Goal: Information Seeking & Learning: Learn about a topic

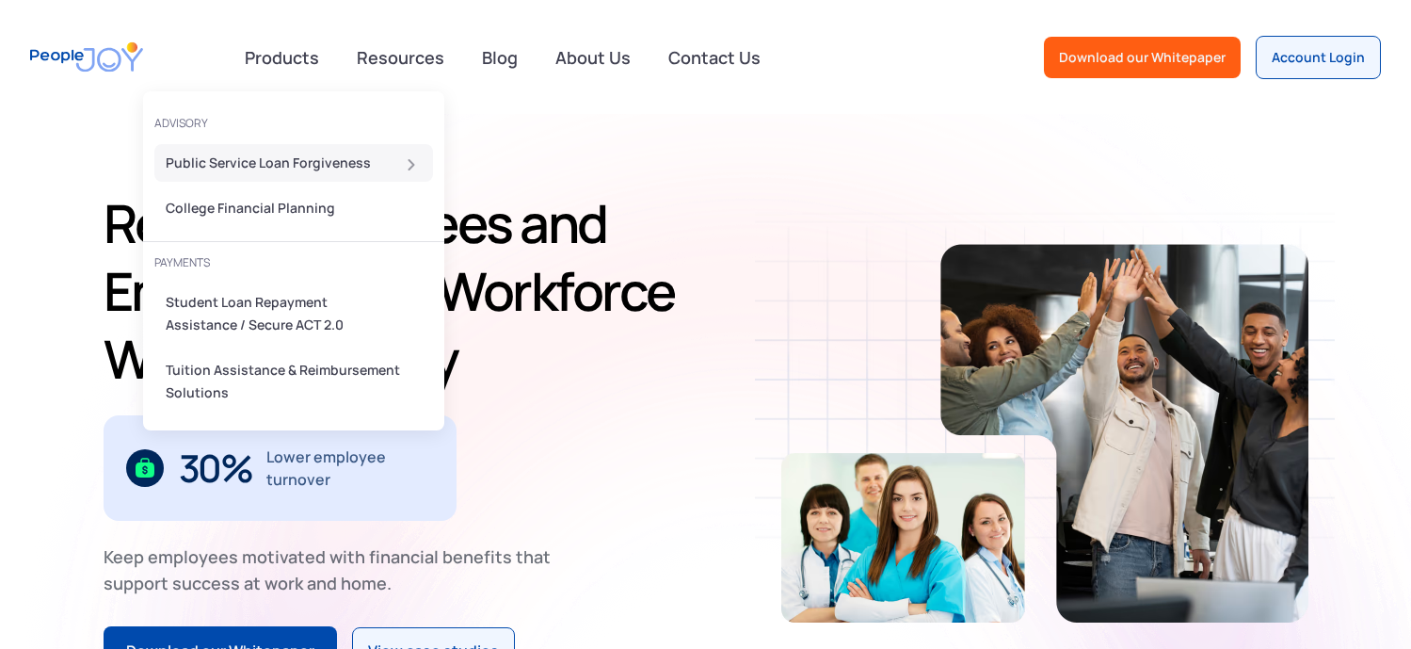
click at [316, 159] on div "Public Service Loan Forgiveness" at bounding box center [288, 163] width 245 height 23
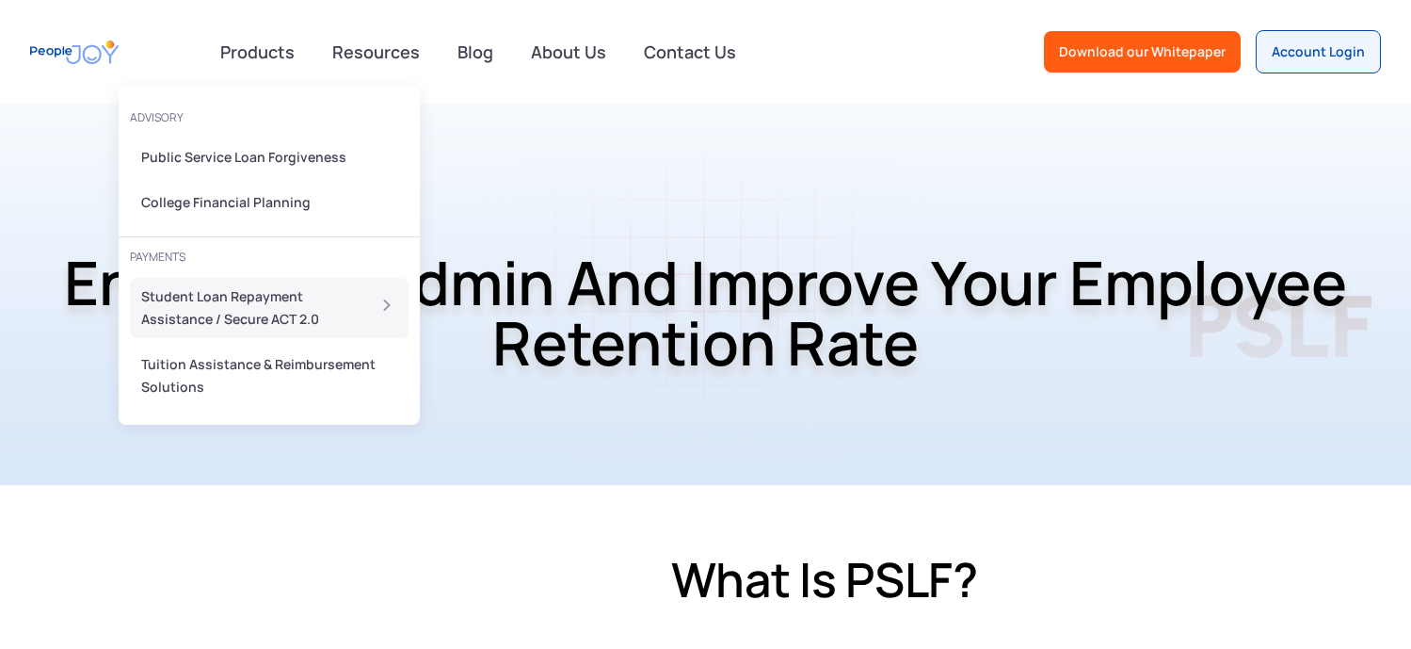
click at [263, 307] on div "Student Loan Repayment Assistance / Secure ACT 2.0" at bounding box center [247, 307] width 212 height 45
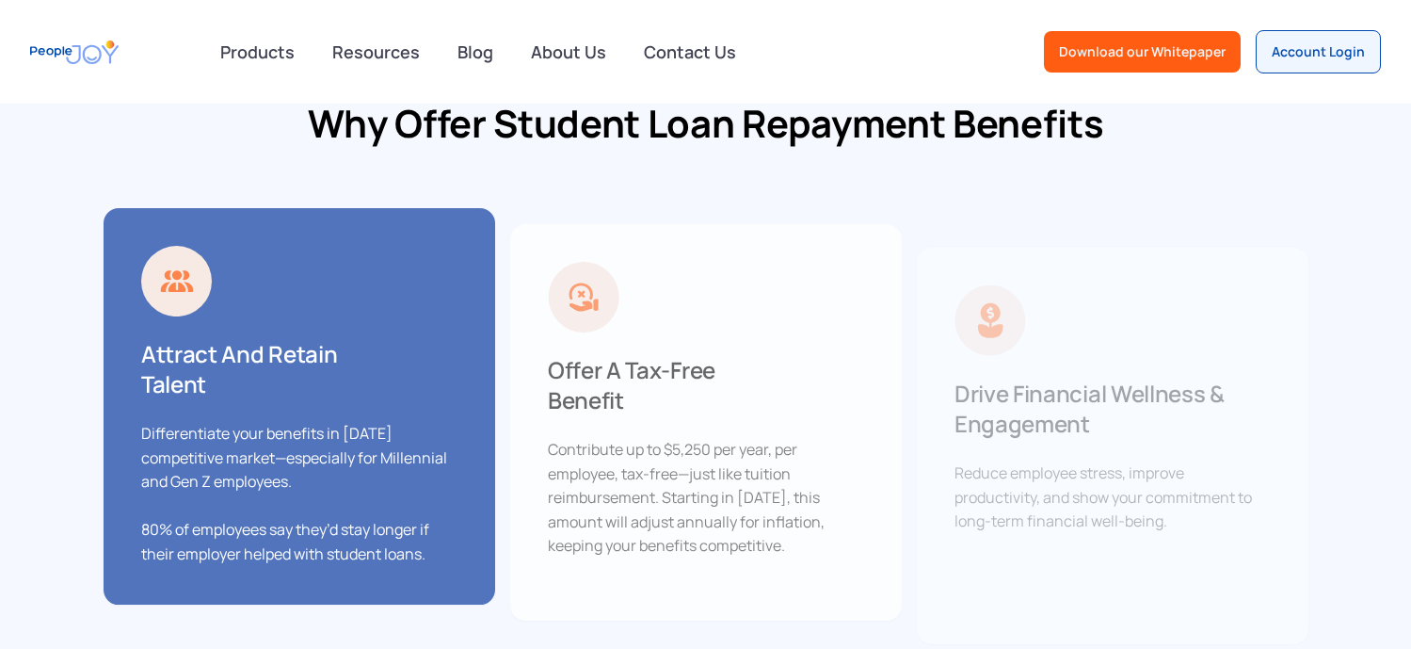
scroll to position [1036, 0]
